Goal: Transaction & Acquisition: Purchase product/service

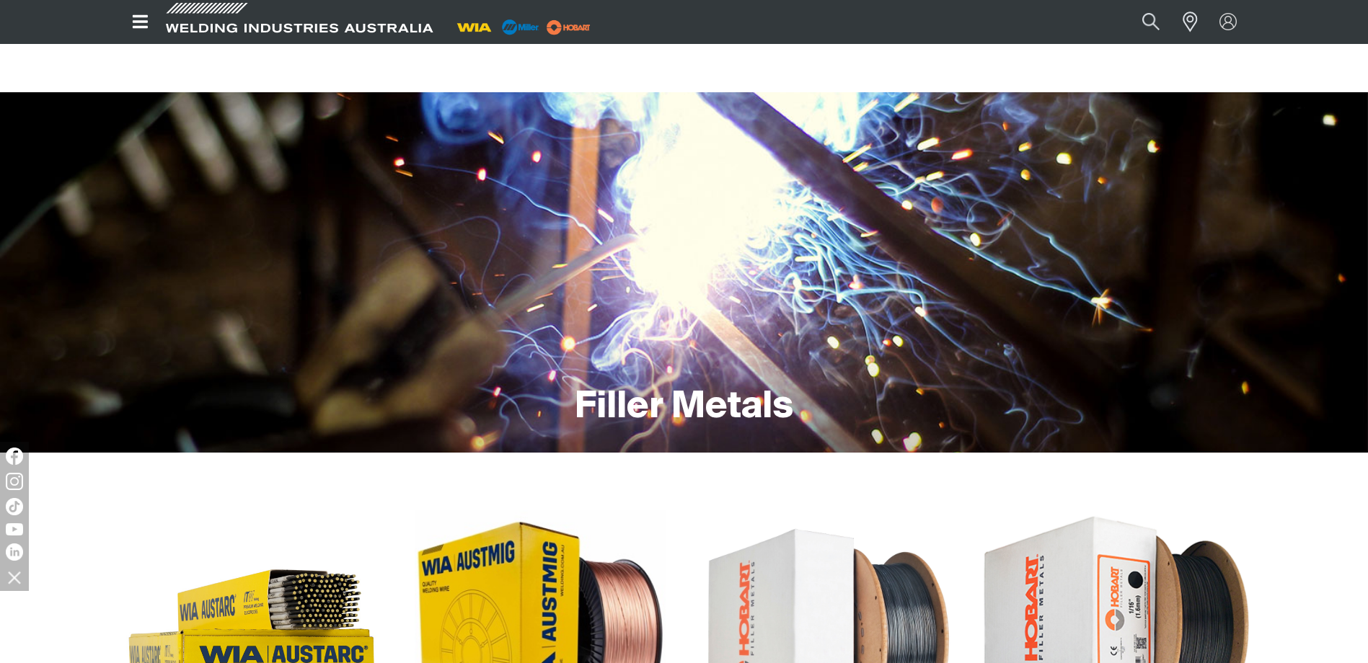
drag, startPoint x: 0, startPoint y: 0, endPoint x: 1071, endPoint y: 375, distance: 1134.4
click at [1088, 498] on img at bounding box center [1116, 636] width 276 height 276
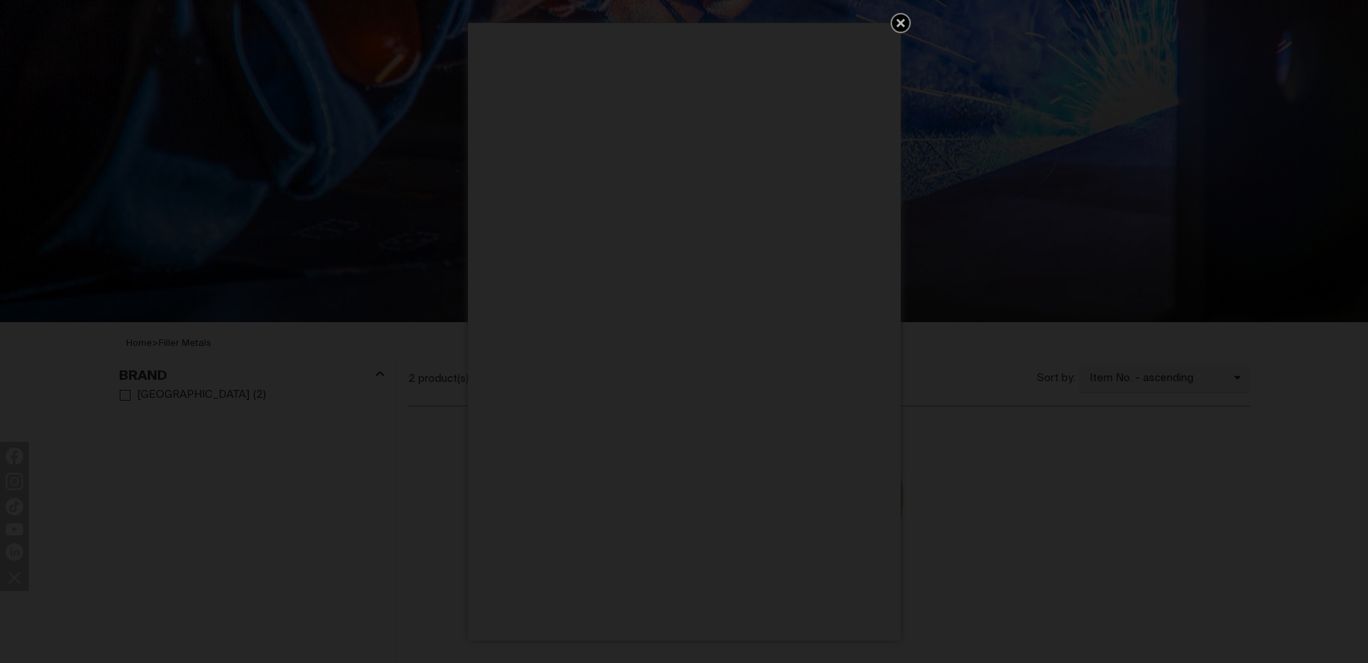
scroll to position [288, 0]
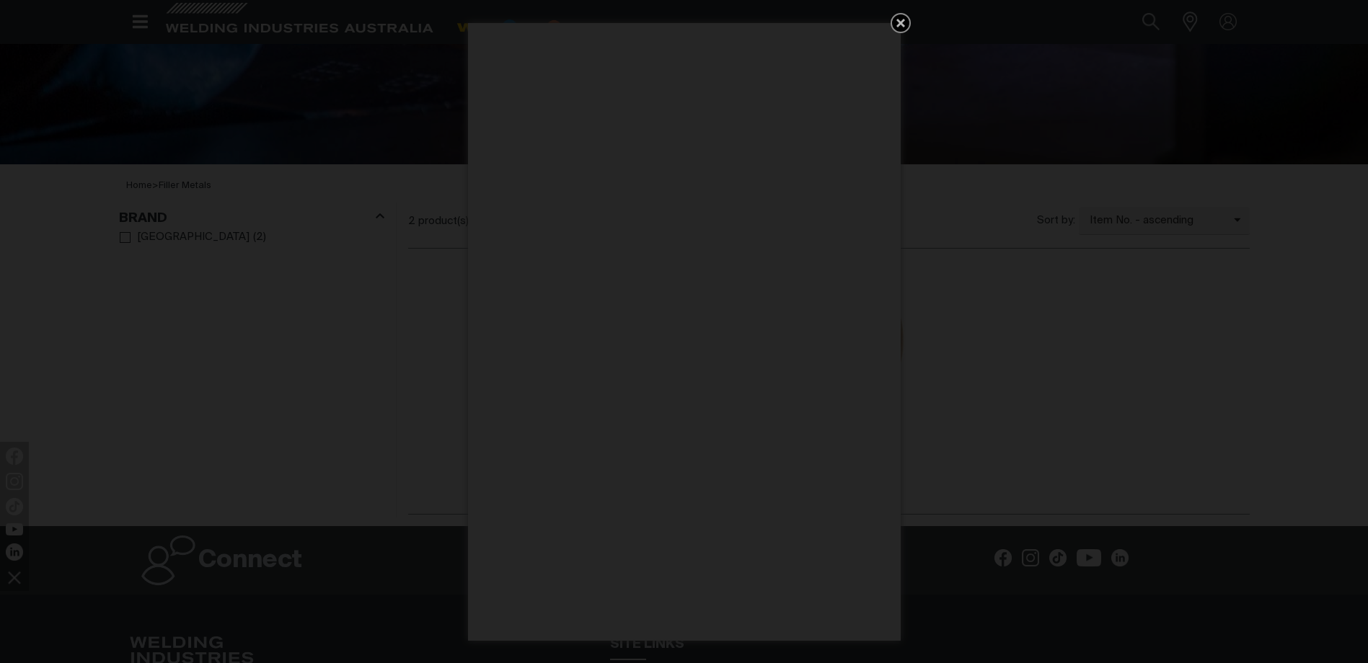
click at [903, 14] on link "Get 5 WIA Welding Guides Free!" at bounding box center [900, 23] width 20 height 20
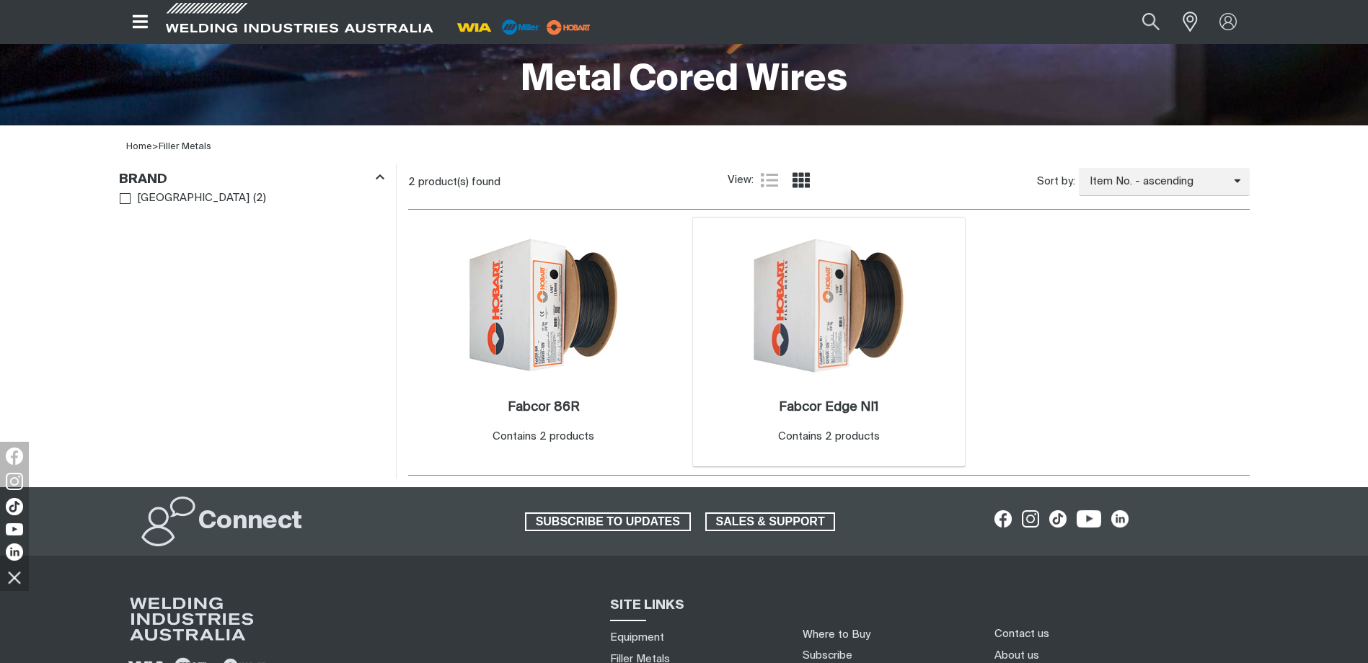
scroll to position [360, 0]
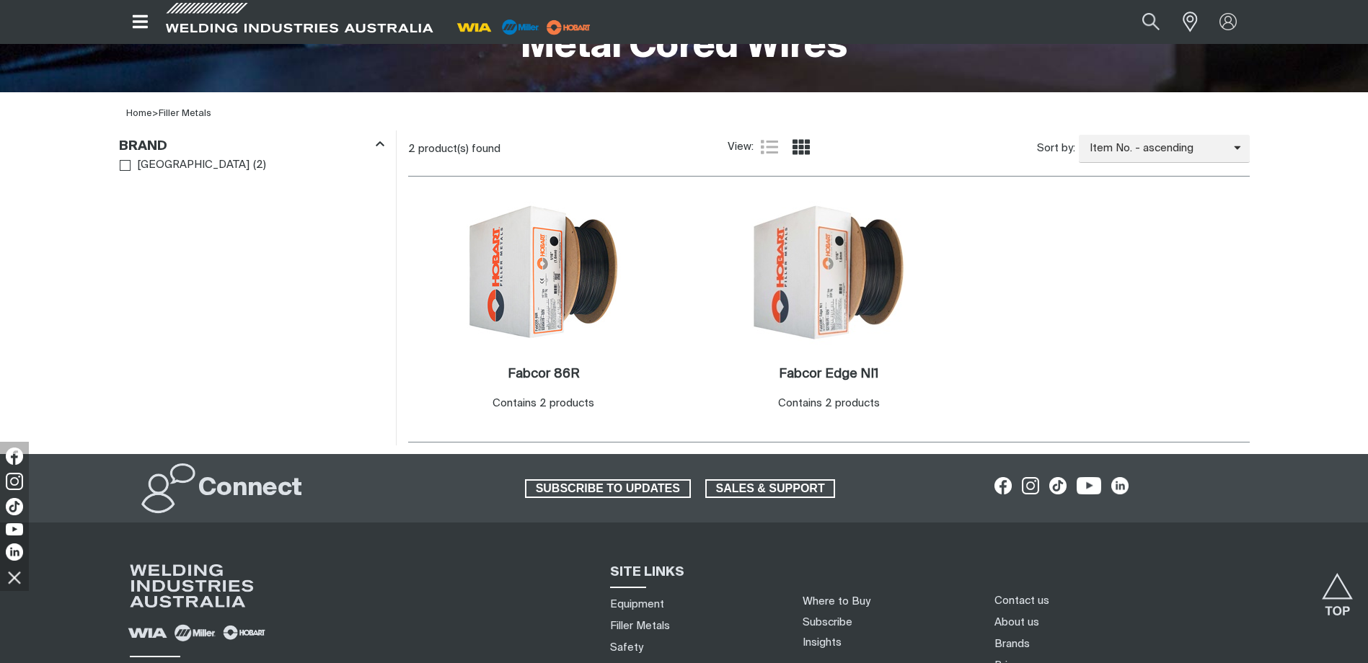
click at [257, 323] on div "Filters: Brand Hobart ( 2 )" at bounding box center [251, 287] width 288 height 315
click at [882, 318] on img at bounding box center [828, 272] width 154 height 154
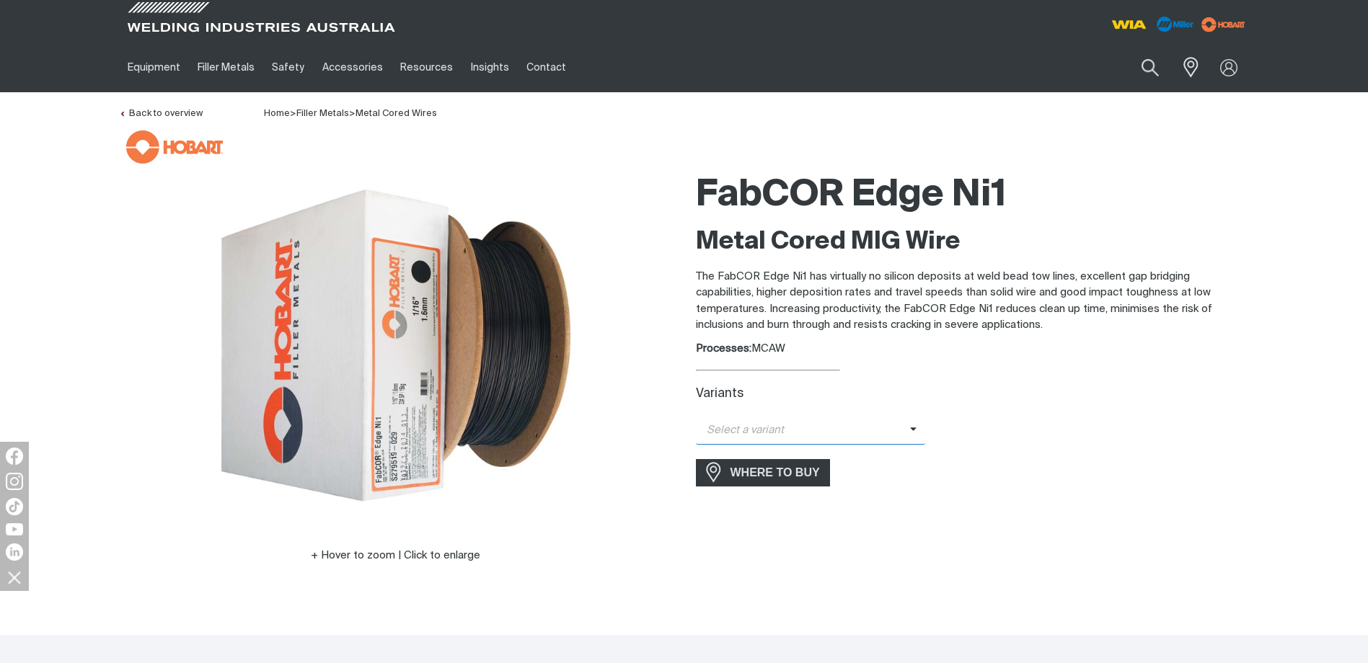
click at [776, 424] on span "Select a variant" at bounding box center [803, 430] width 214 height 17
click at [857, 455] on span "FabCOR Edge NI1 - 1.2m (15kg)" at bounding box center [811, 456] width 230 height 22
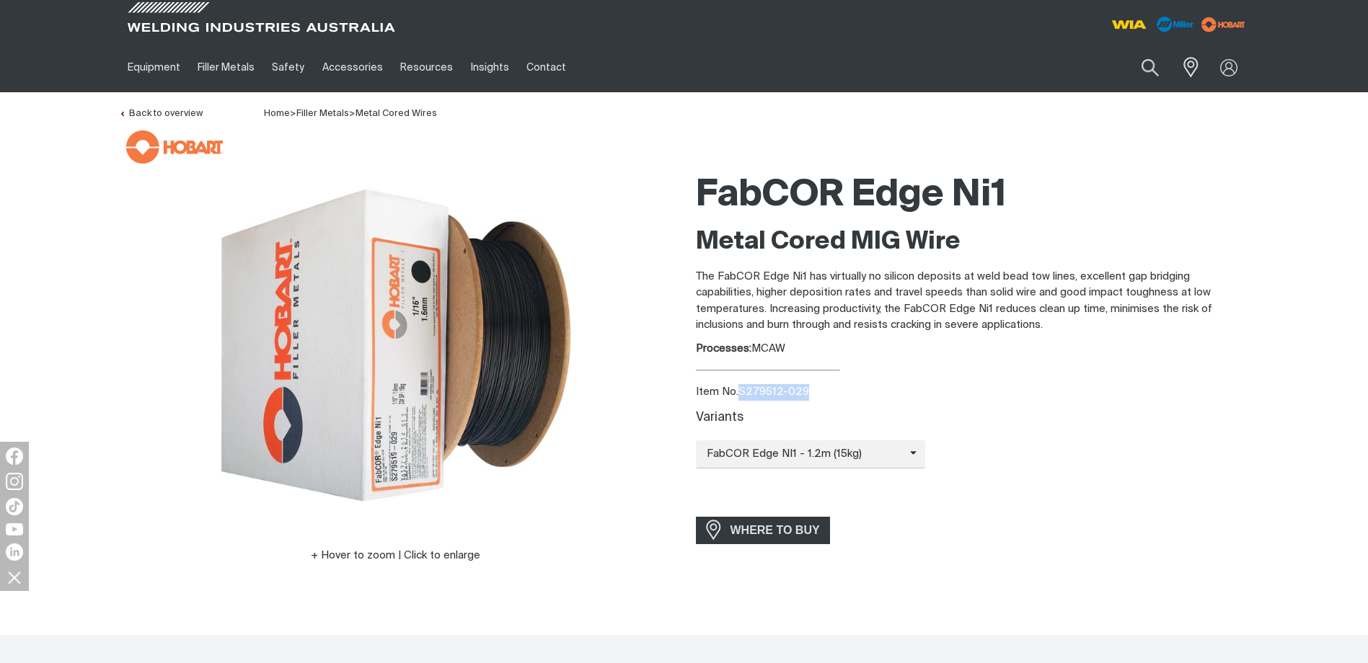
drag, startPoint x: 807, startPoint y: 394, endPoint x: 740, endPoint y: 394, distance: 67.1
click at [740, 394] on div "Item No. S279512-029" at bounding box center [973, 392] width 554 height 17
copy div "S279512-029"
